Goal: Transaction & Acquisition: Register for event/course

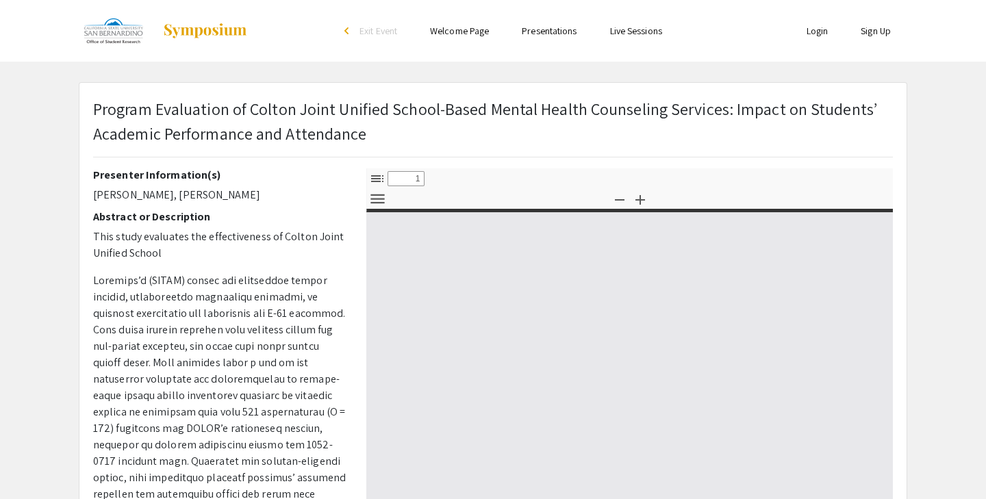
select select "custom"
type input "0"
select select "custom"
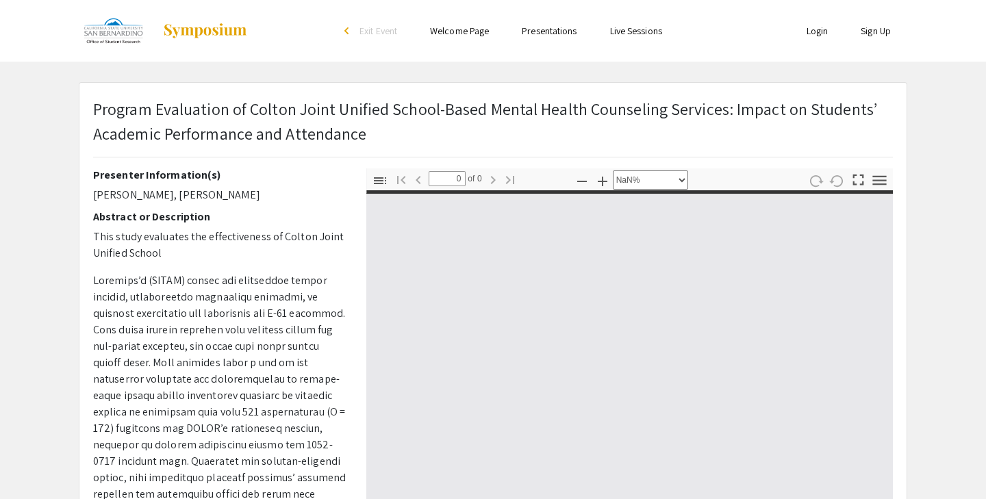
type input "1"
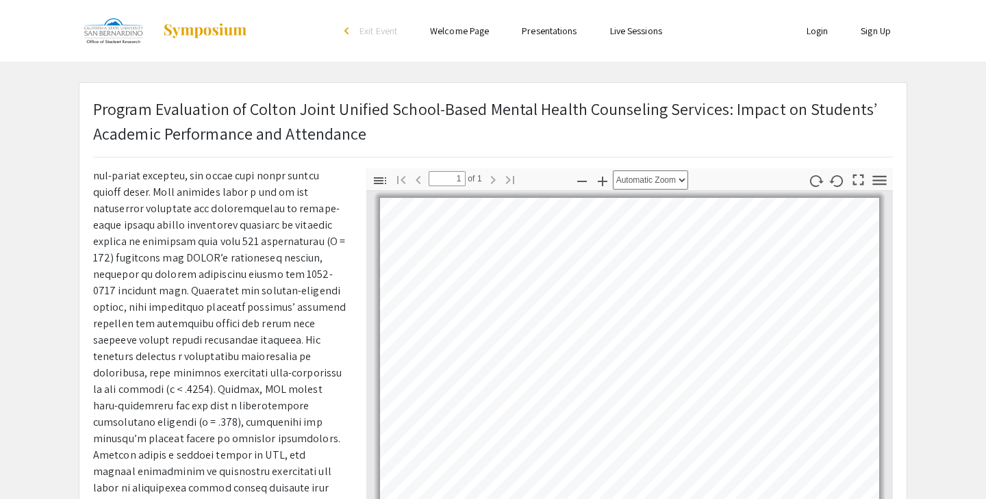
click at [554, 179] on div "Toggle Sidebar Find Go to First Page Previous 1 of 1 Next Go to Last Page Zoom …" at bounding box center [629, 407] width 527 height 479
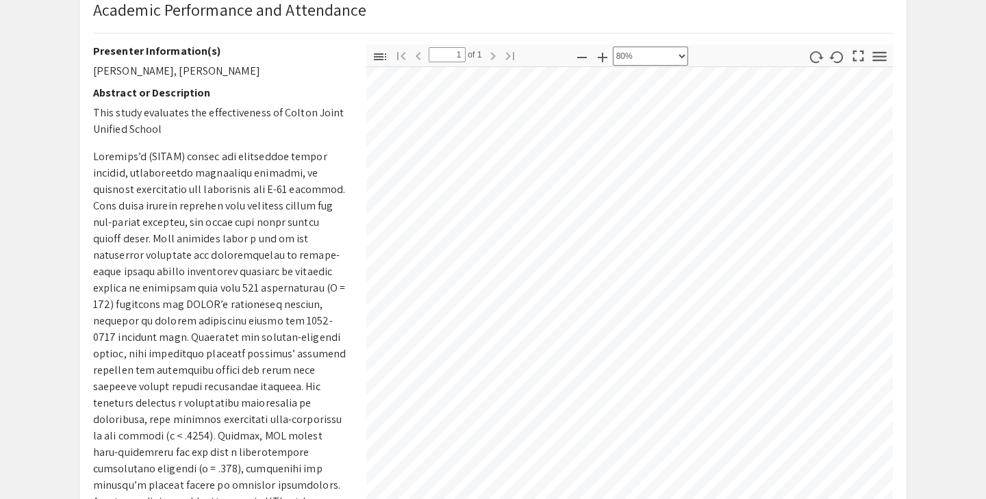
scroll to position [375, 277]
click at [668, 60] on select "Automatic Zoom Actual Size Page Fit Page Width 50% 100% 125% 150% 200% 300% 400…" at bounding box center [650, 56] width 75 height 19
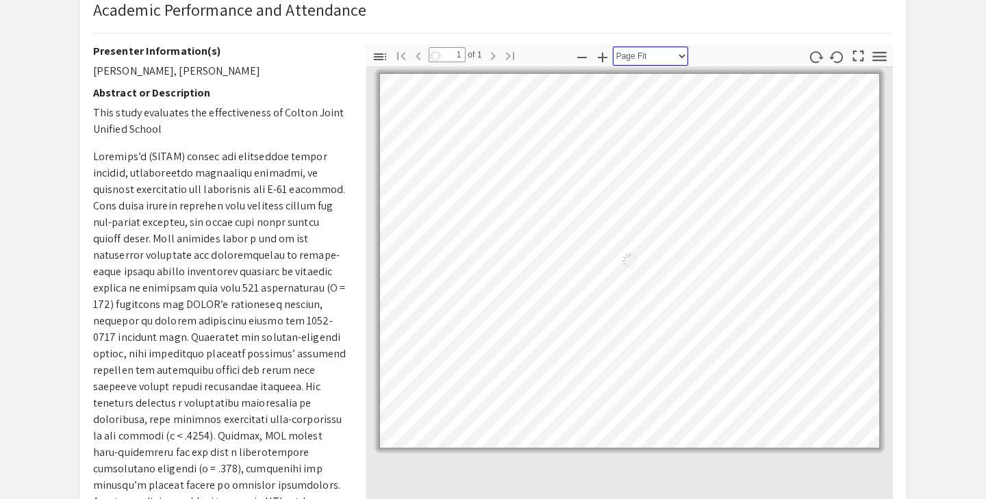
scroll to position [0, 0]
click at [652, 60] on select "Automatic Zoom Actual Size Page Fit Page Width 50% 100% 125% 150% 200% 300% 400…" at bounding box center [650, 56] width 75 height 19
select select "page-width"
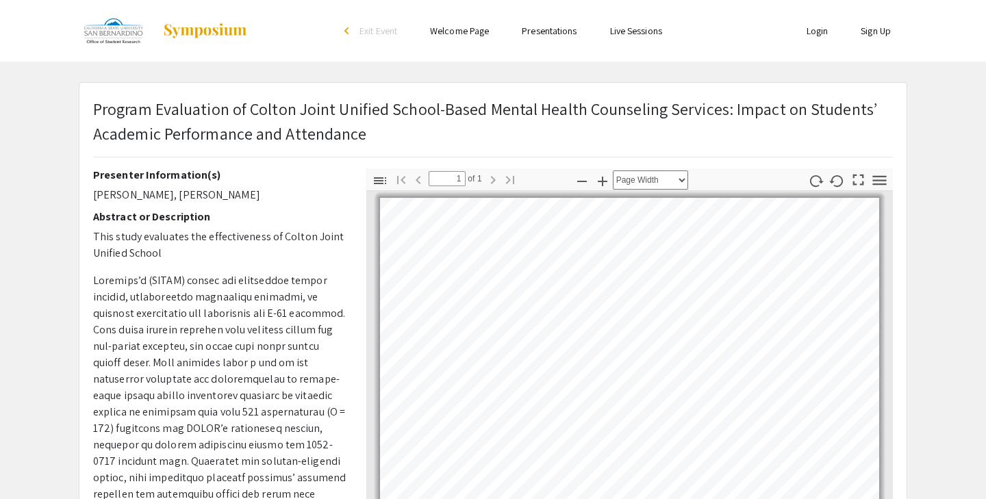
click at [807, 34] on link "Login" at bounding box center [818, 31] width 22 height 12
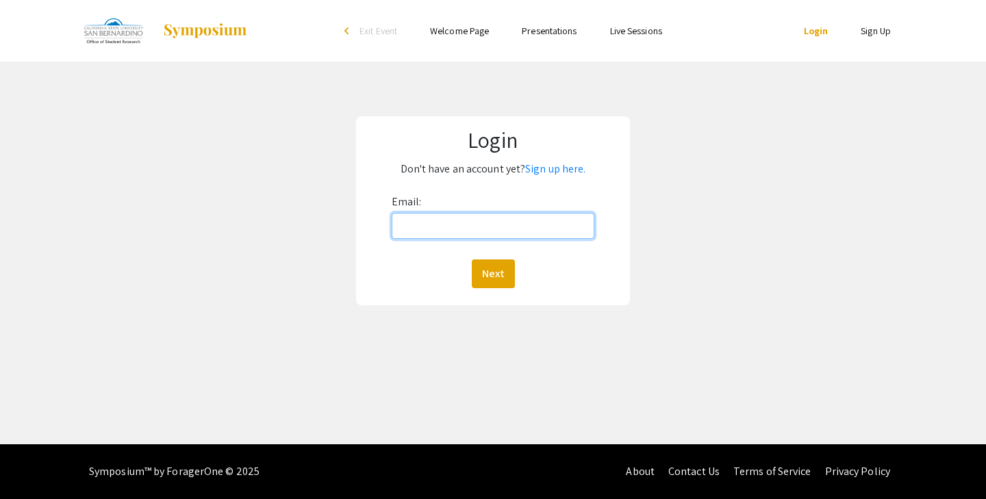
click at [527, 216] on input "Email:" at bounding box center [493, 226] width 203 height 26
paste input "[EMAIL_ADDRESS][DOMAIN_NAME]"
type input "[EMAIL_ADDRESS][DOMAIN_NAME]"
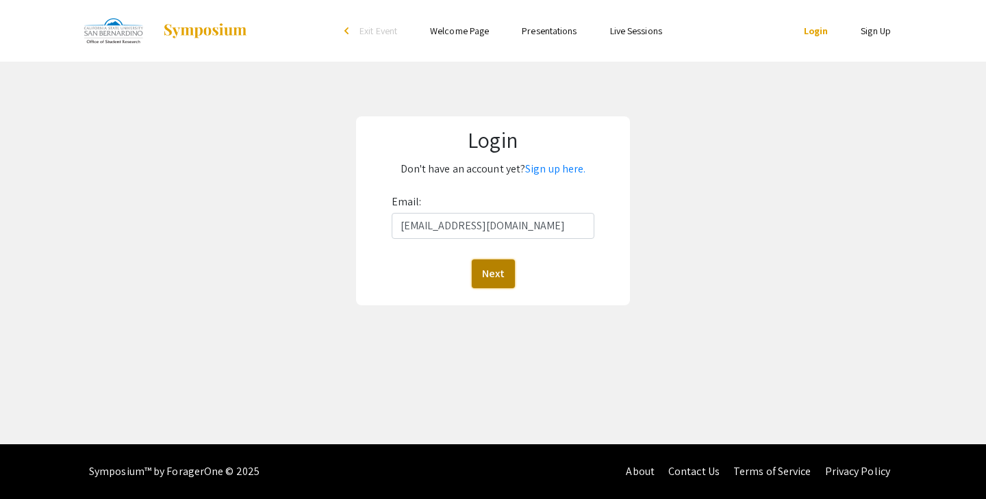
click at [494, 283] on button "Next" at bounding box center [493, 274] width 43 height 29
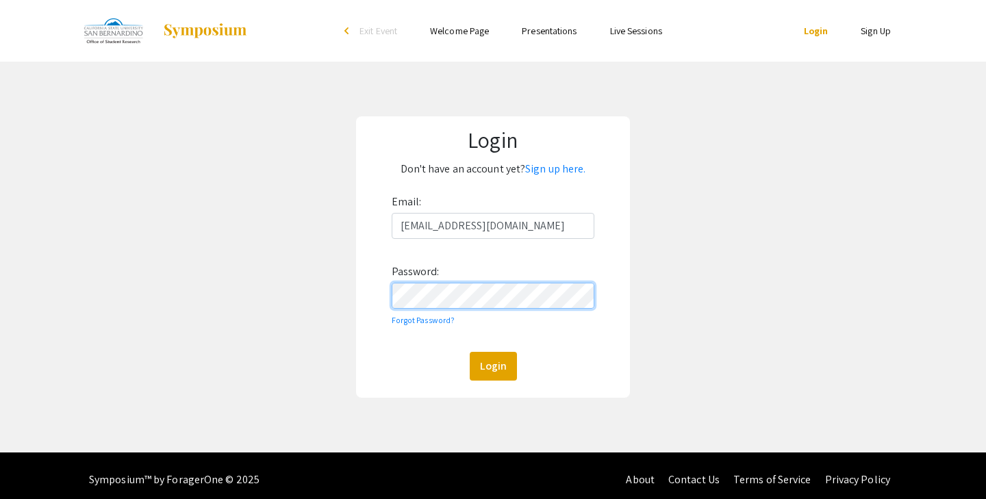
click at [470, 352] on button "Login" at bounding box center [493, 366] width 47 height 29
click at [538, 177] on p "Don't have an account yet? Sign up here." at bounding box center [493, 169] width 254 height 22
click at [539, 171] on link "Sign up here." at bounding box center [555, 169] width 60 height 14
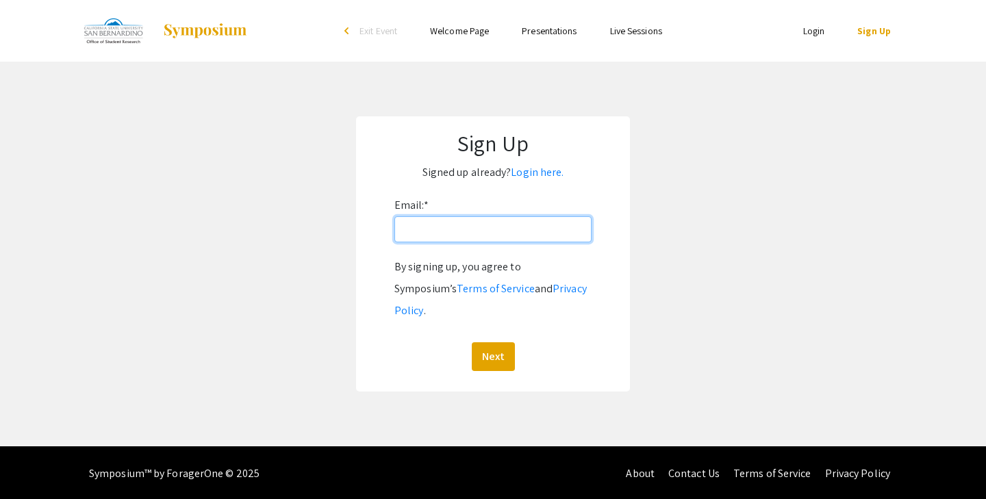
click at [458, 232] on input "Email: *" at bounding box center [493, 229] width 197 height 26
paste input "[EMAIL_ADDRESS][DOMAIN_NAME]"
type input "[EMAIL_ADDRESS][DOMAIN_NAME]"
click at [483, 345] on button "Next" at bounding box center [493, 356] width 43 height 29
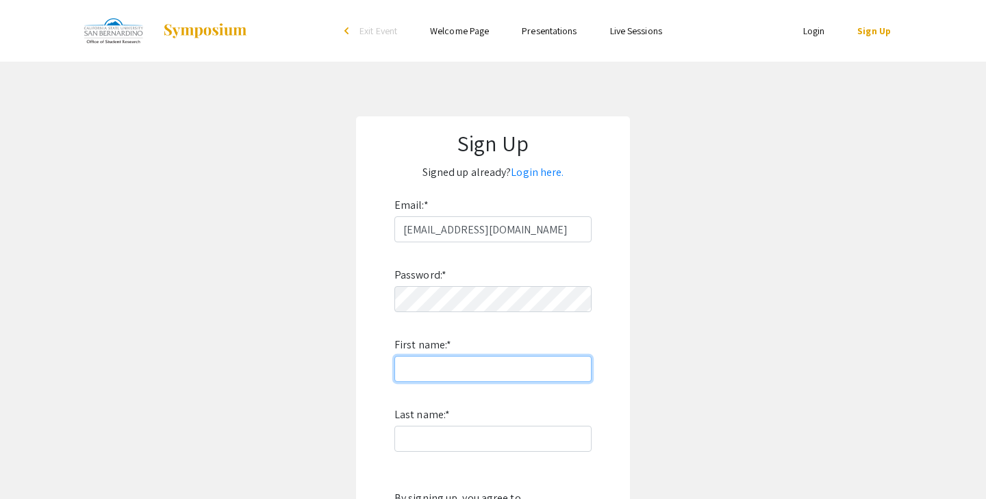
click at [473, 376] on input "First name: *" at bounding box center [493, 369] width 197 height 26
type input "[PERSON_NAME]"
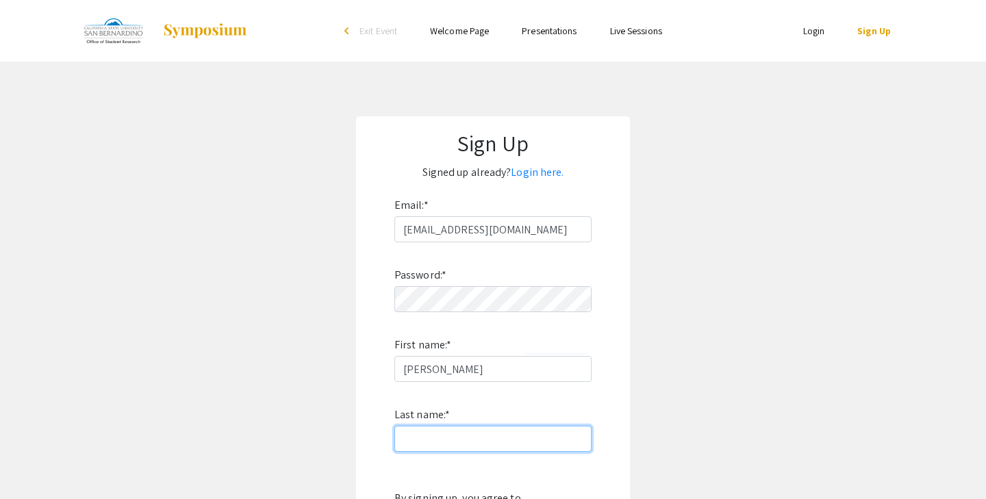
type input "[PERSON_NAME]"
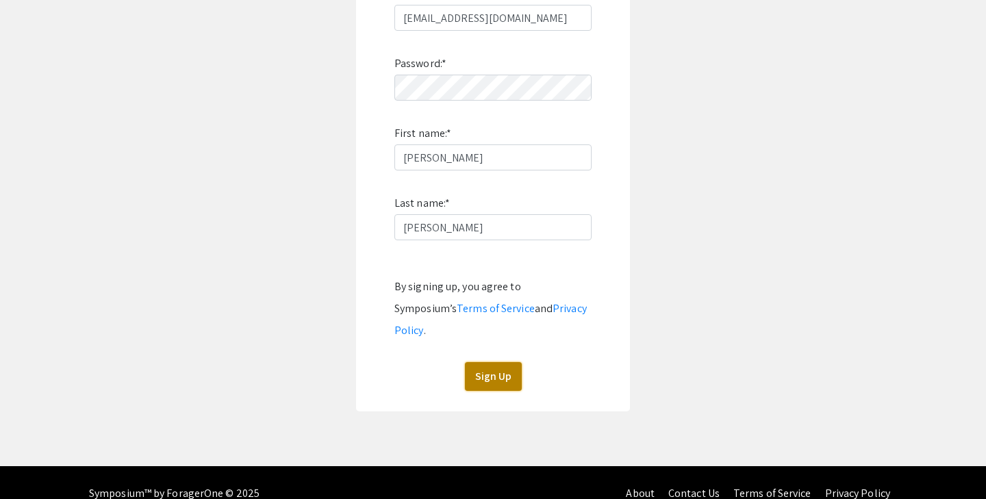
click at [497, 362] on button "Sign Up" at bounding box center [493, 376] width 57 height 29
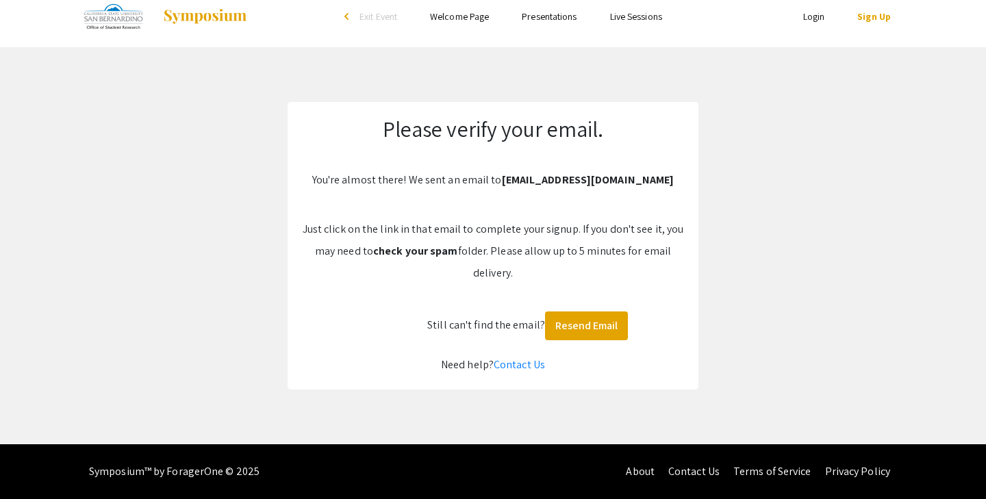
scroll to position [14, 0]
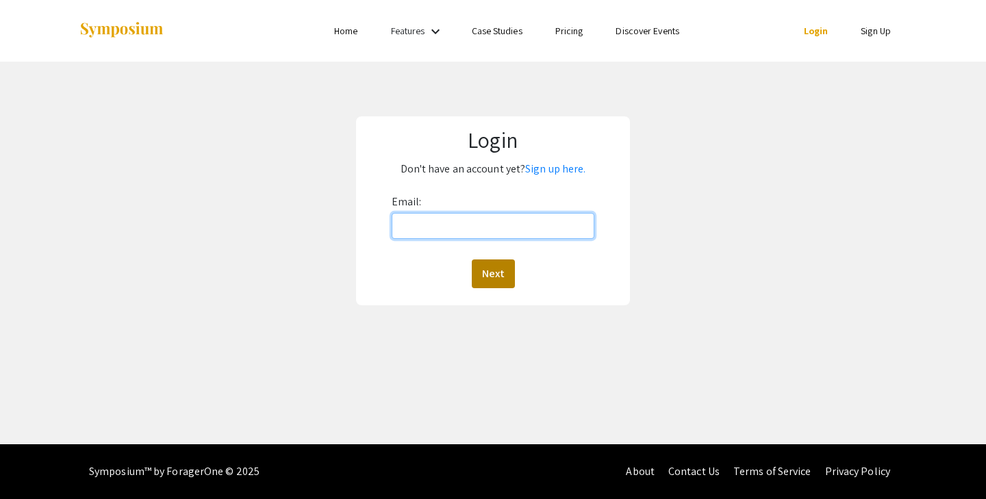
type input "[EMAIL_ADDRESS][DOMAIN_NAME]"
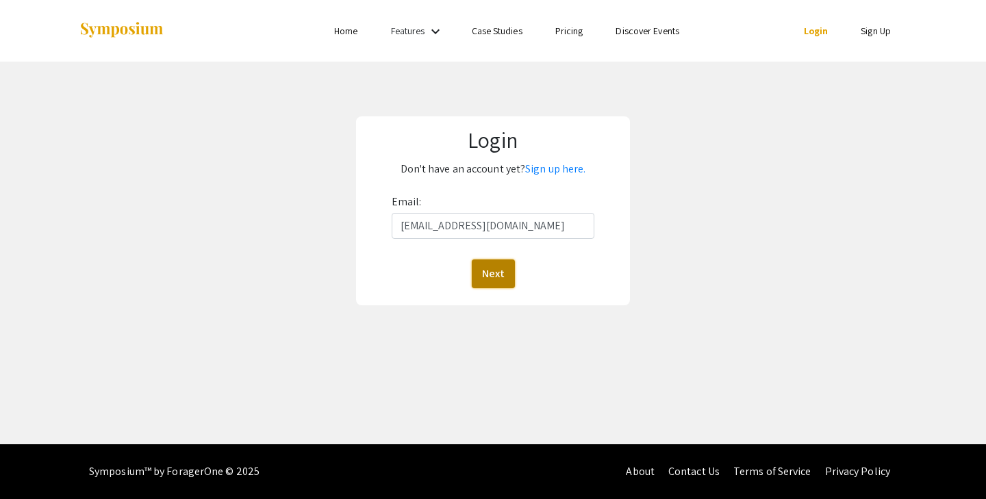
click at [487, 273] on button "Next" at bounding box center [493, 274] width 43 height 29
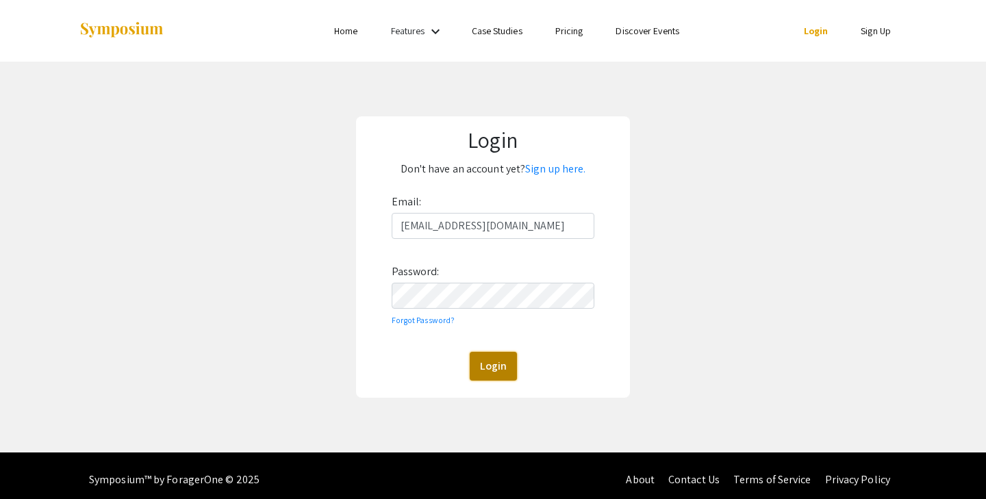
click at [483, 371] on button "Login" at bounding box center [493, 366] width 47 height 29
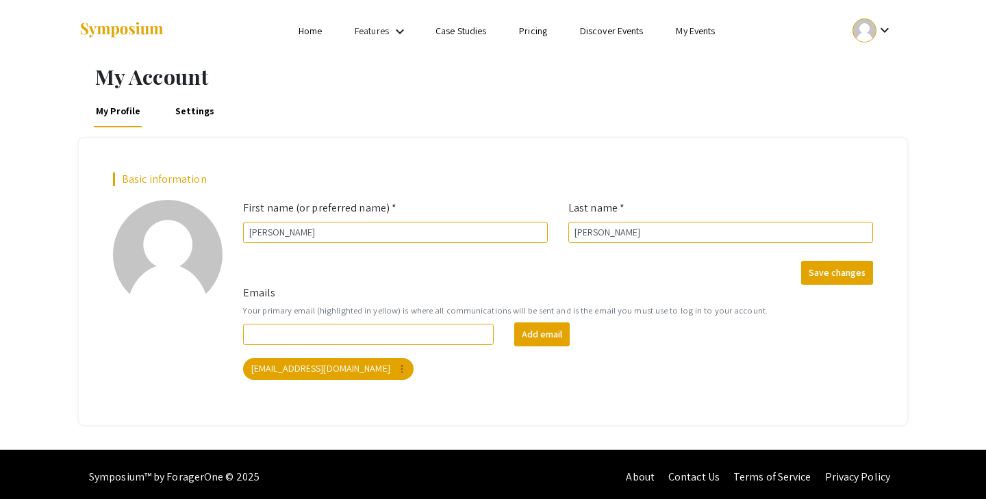
click at [321, 29] on link "Home" at bounding box center [310, 31] width 23 height 12
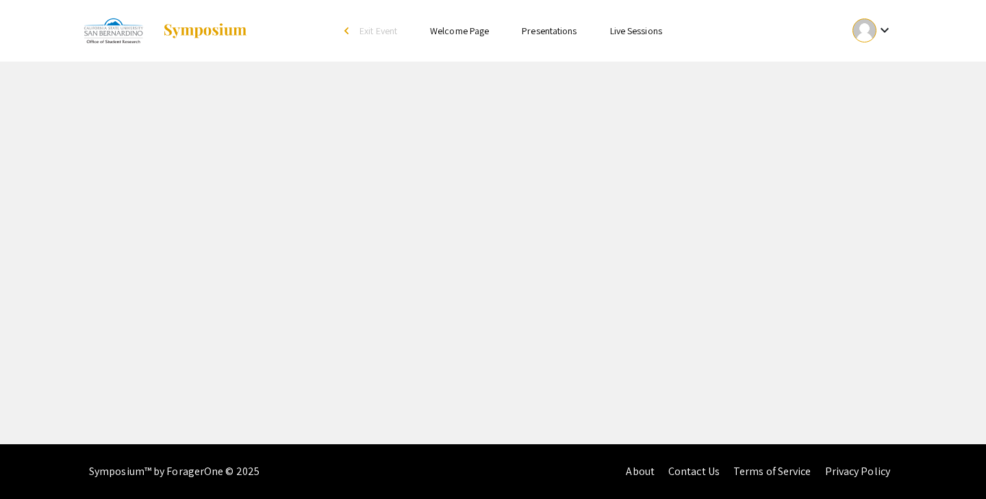
select select "custom"
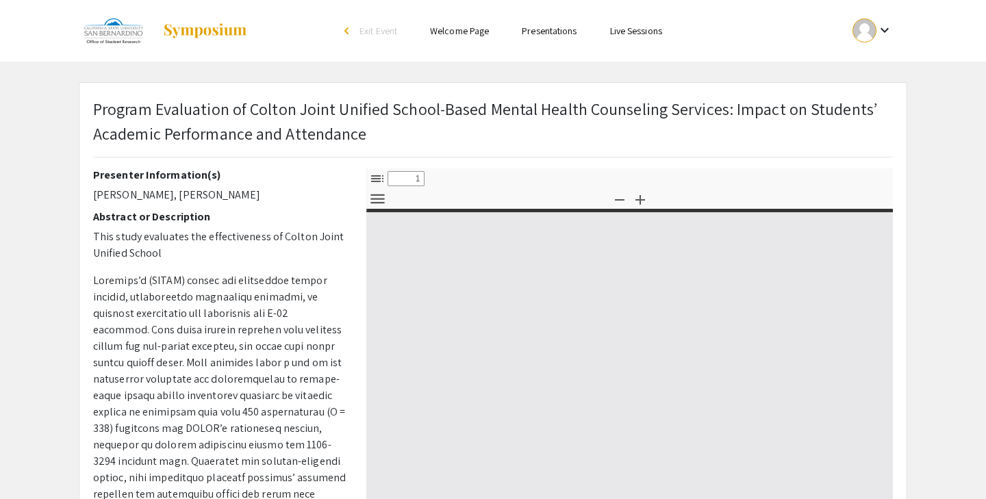
type input "0"
select select "custom"
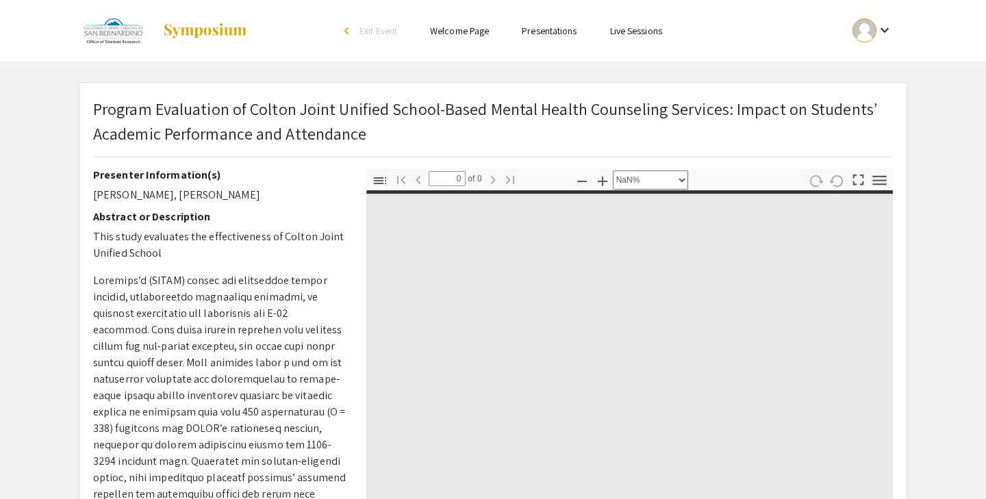
type input "1"
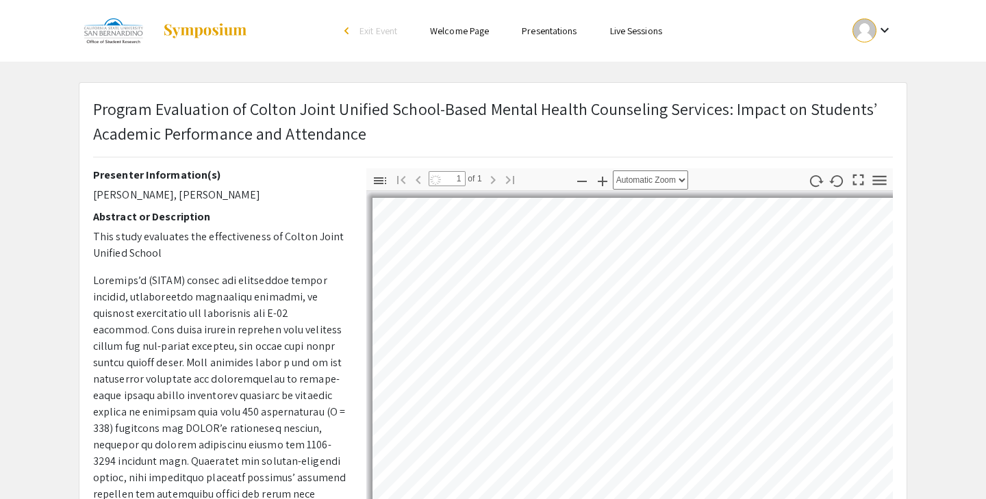
select select "page-width"
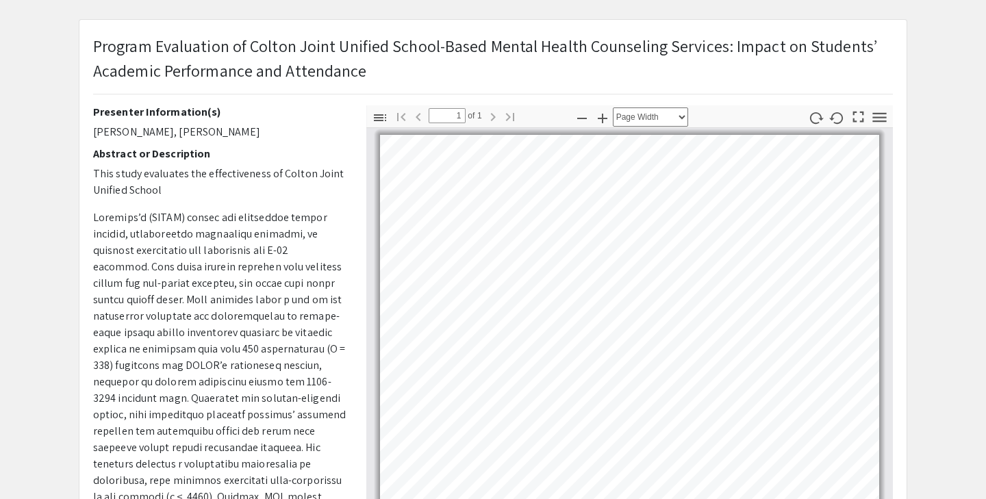
scroll to position [60, 0]
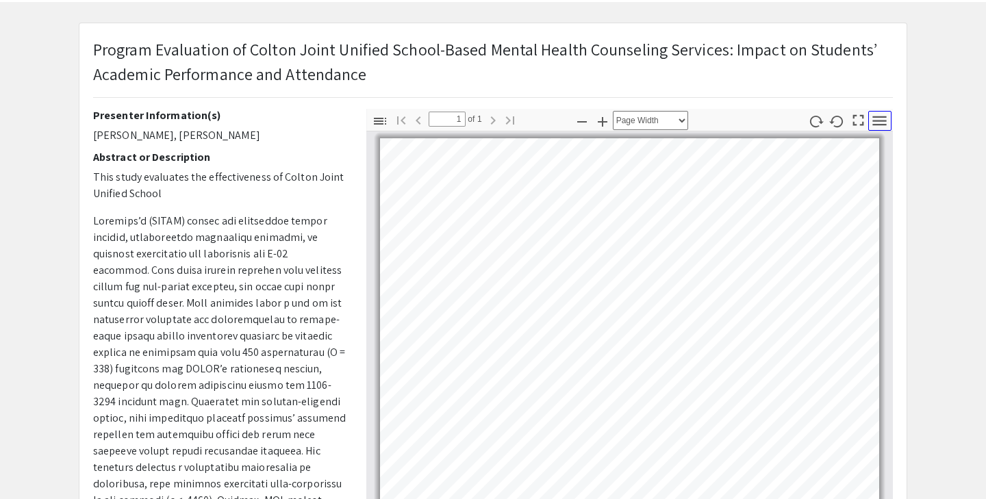
click at [884, 118] on icon "button" at bounding box center [880, 121] width 18 height 18
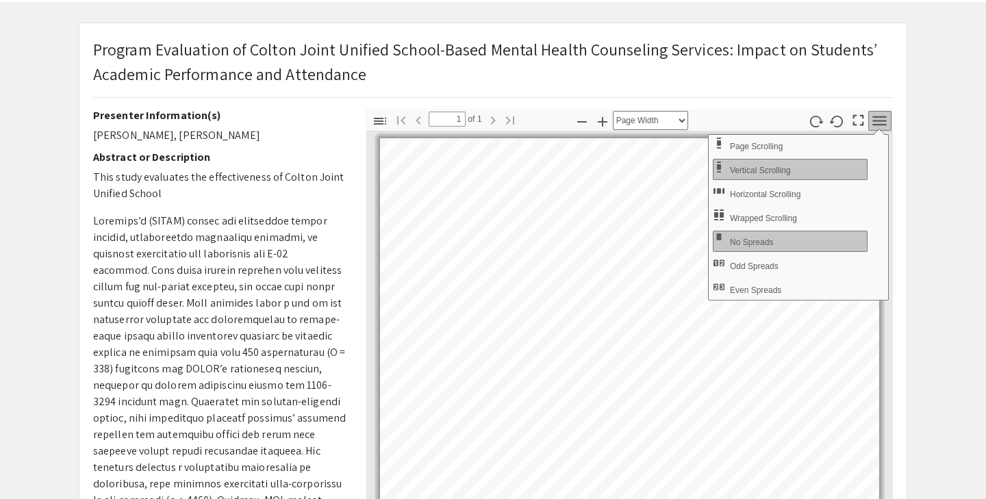
click at [884, 118] on icon "button" at bounding box center [880, 121] width 18 height 18
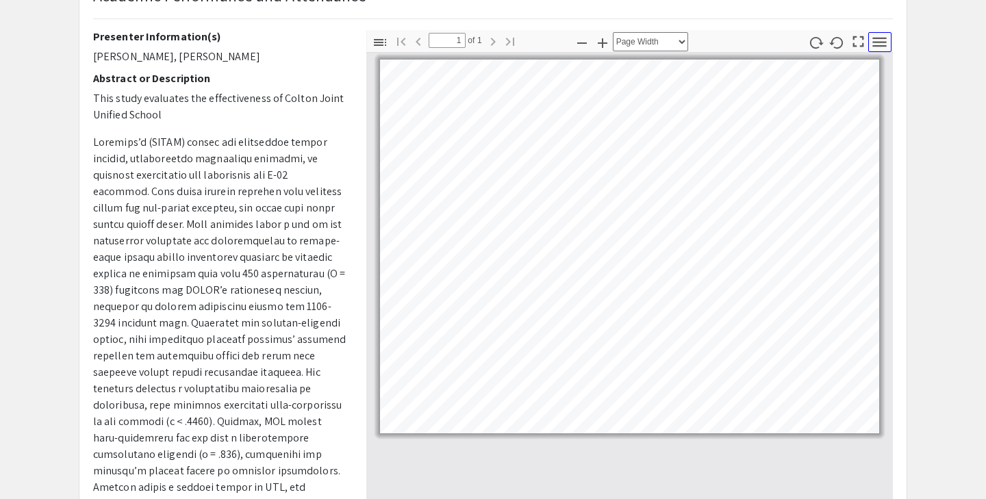
scroll to position [141, 0]
